Goal: Find specific page/section: Find specific page/section

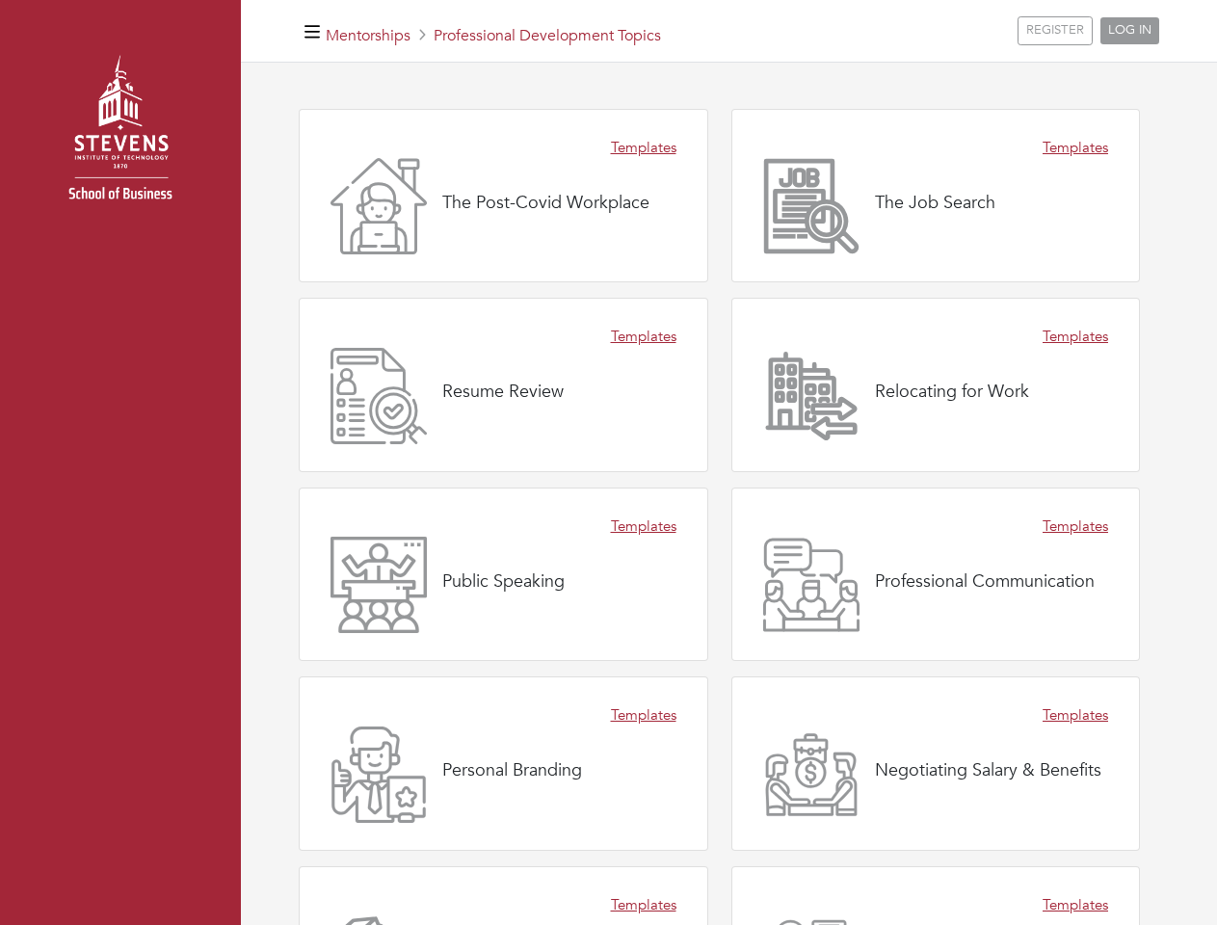
click at [608, 463] on div "Templates Resume Review" at bounding box center [504, 385] width 410 height 174
click at [312, 31] on icon "button" at bounding box center [312, 32] width 15 height 18
